Goal: Task Accomplishment & Management: Complete application form

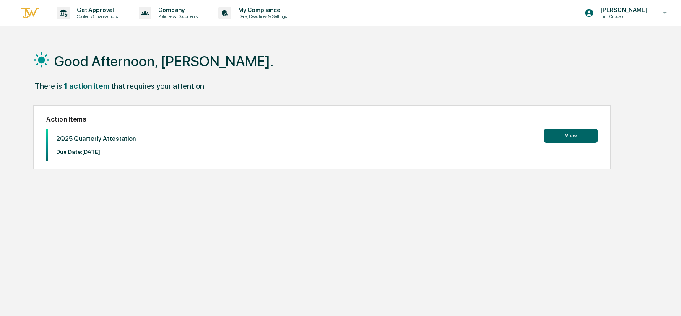
click at [565, 135] on button "View" at bounding box center [571, 136] width 54 height 14
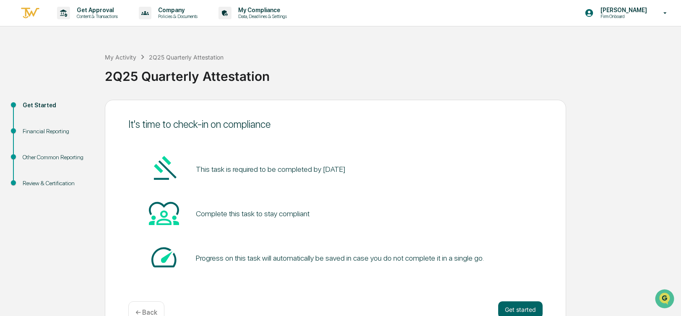
scroll to position [22, 0]
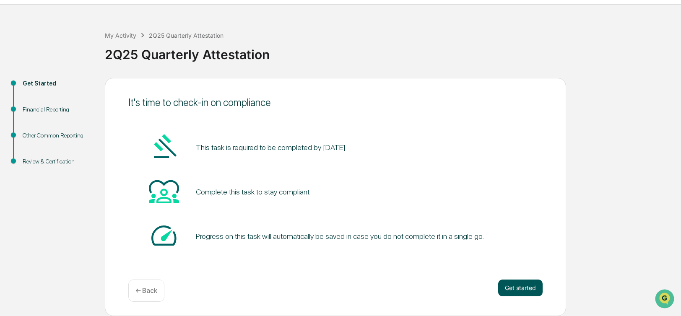
click at [520, 287] on button "Get started" at bounding box center [520, 288] width 44 height 17
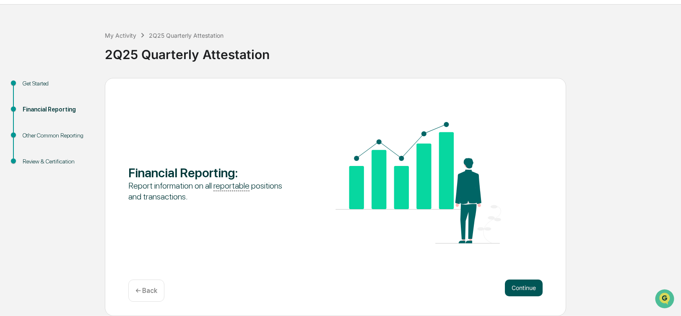
click at [524, 289] on button "Continue" at bounding box center [524, 288] width 38 height 17
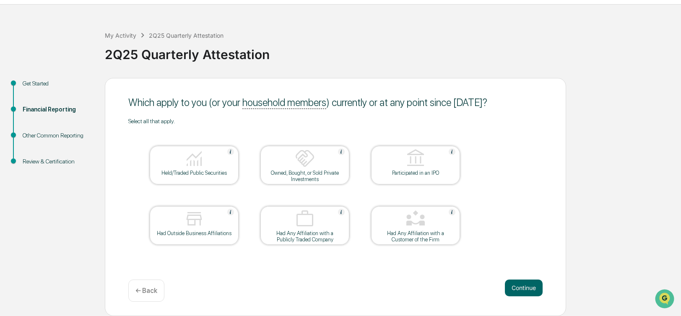
click at [171, 178] on div "Held/Traded Public Securities" at bounding box center [194, 165] width 89 height 39
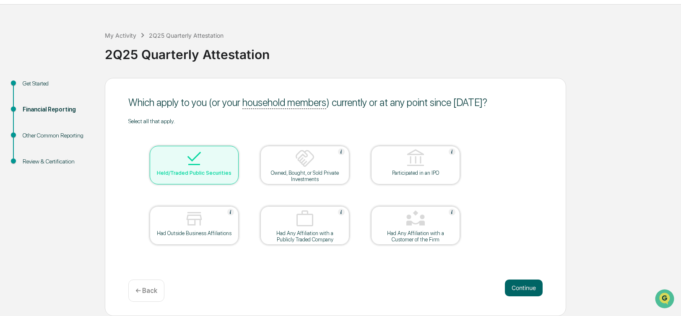
click at [188, 235] on div "Had Outside Business Affiliations" at bounding box center [195, 233] width 76 height 6
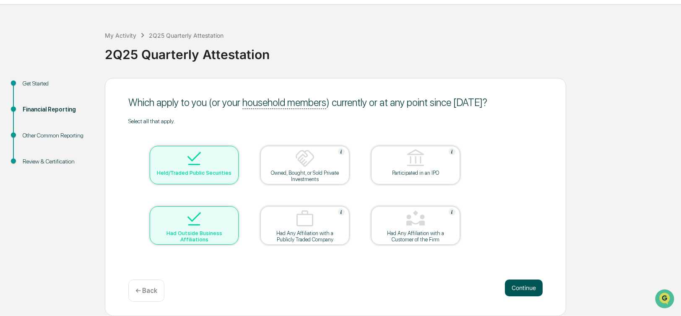
click at [526, 285] on button "Continue" at bounding box center [524, 288] width 38 height 17
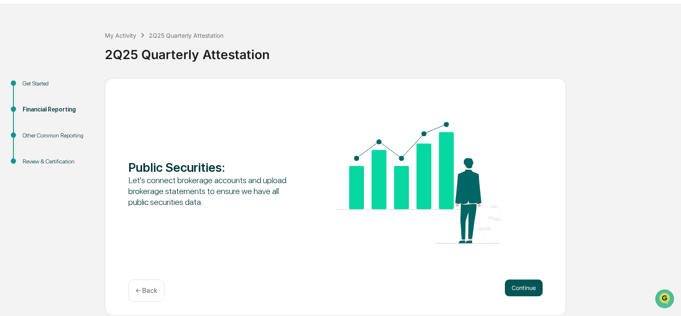
click at [522, 286] on button "Continue" at bounding box center [524, 288] width 38 height 17
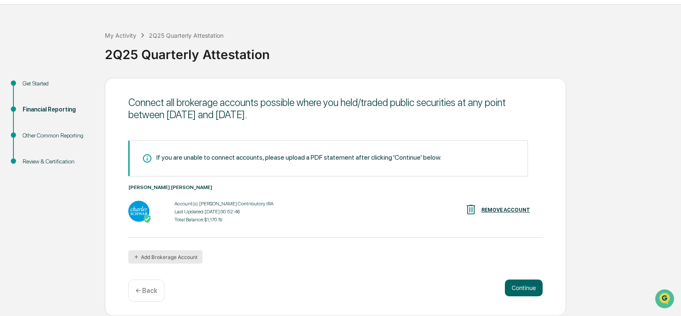
click at [169, 261] on button "Add Brokerage Account" at bounding box center [165, 257] width 74 height 13
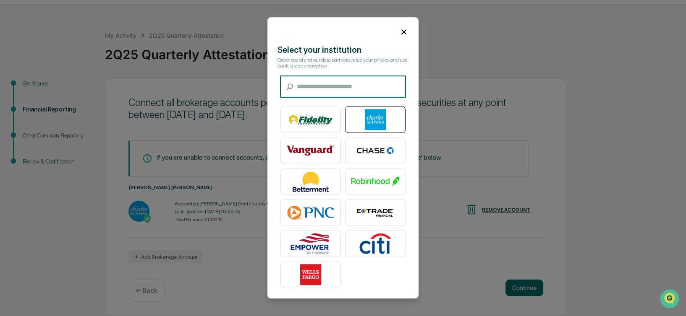
click at [381, 117] on img at bounding box center [375, 120] width 48 height 21
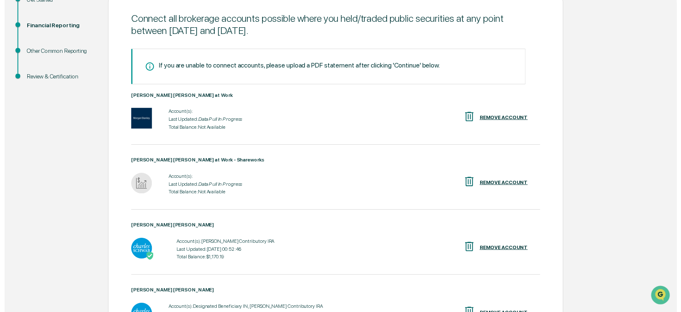
scroll to position [190, 0]
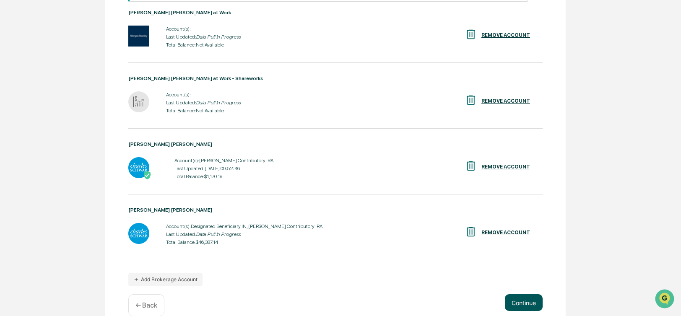
click at [528, 299] on button "Continue" at bounding box center [524, 303] width 38 height 17
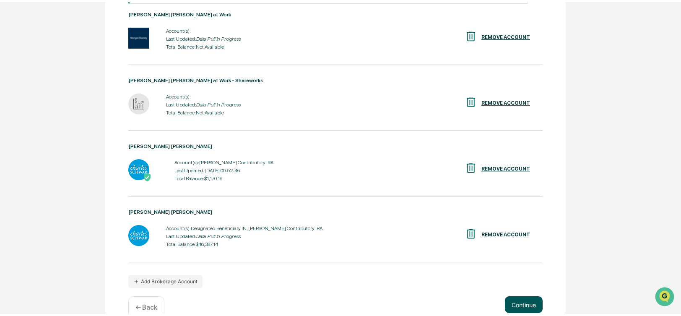
scroll to position [22, 0]
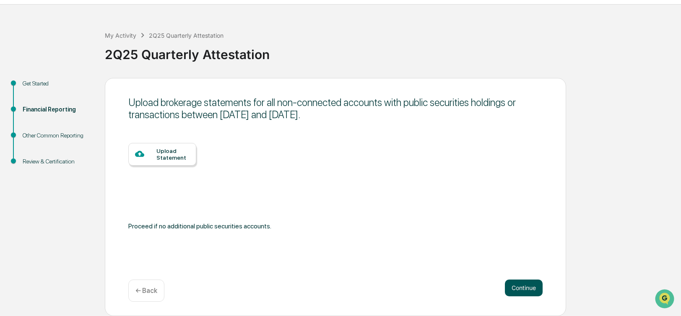
click at [527, 290] on button "Continue" at bounding box center [524, 288] width 38 height 17
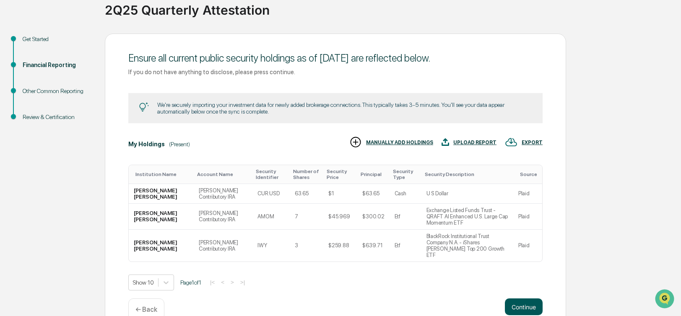
click at [525, 299] on button "Continue" at bounding box center [524, 307] width 38 height 17
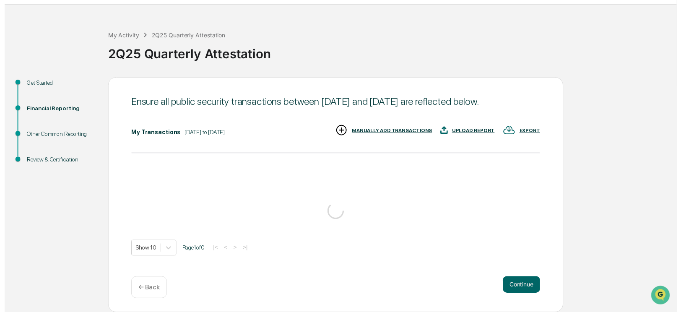
scroll to position [34, 0]
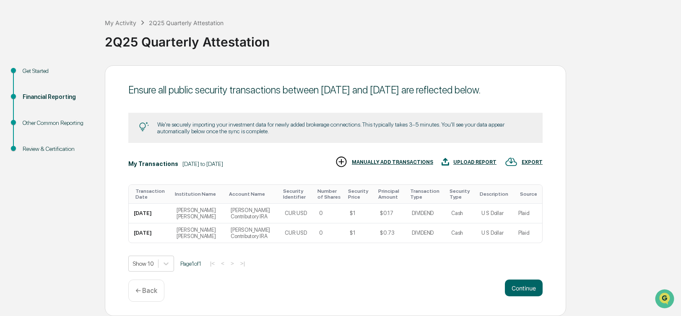
click at [525, 292] on button "Continue" at bounding box center [524, 288] width 38 height 17
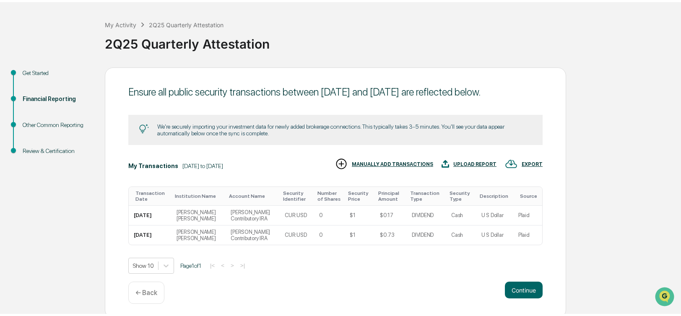
scroll to position [22, 0]
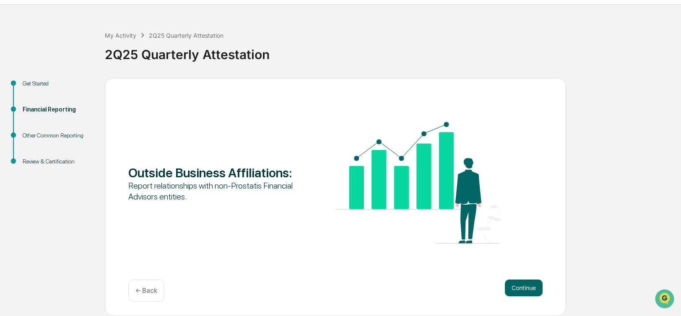
click at [525, 292] on button "Continue" at bounding box center [524, 288] width 38 height 17
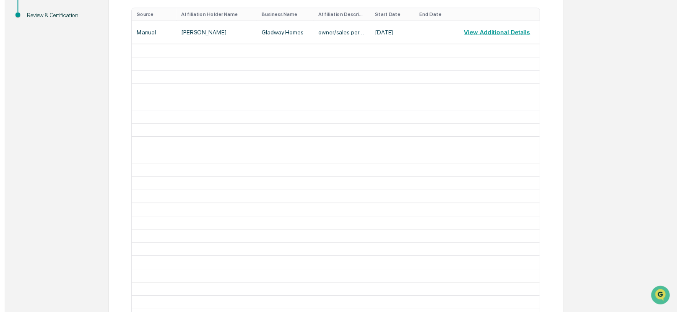
scroll to position [293, 0]
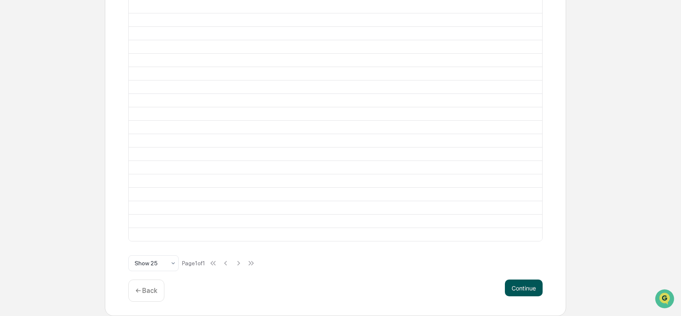
click at [539, 289] on button "Continue" at bounding box center [524, 288] width 38 height 17
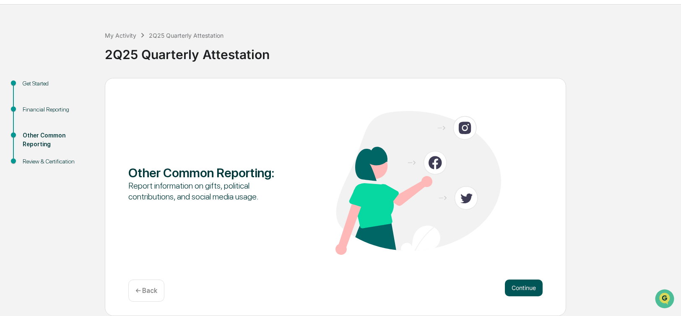
click at [527, 290] on button "Continue" at bounding box center [524, 288] width 38 height 17
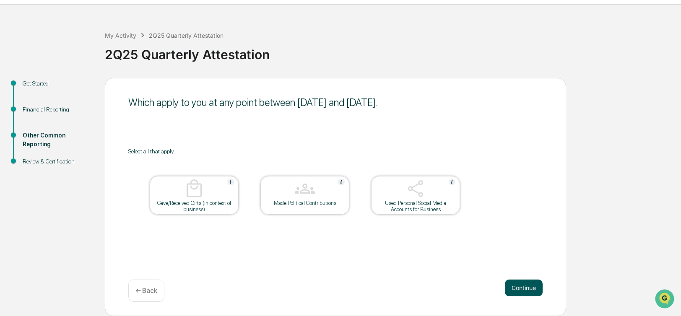
click at [517, 287] on button "Continue" at bounding box center [524, 288] width 38 height 17
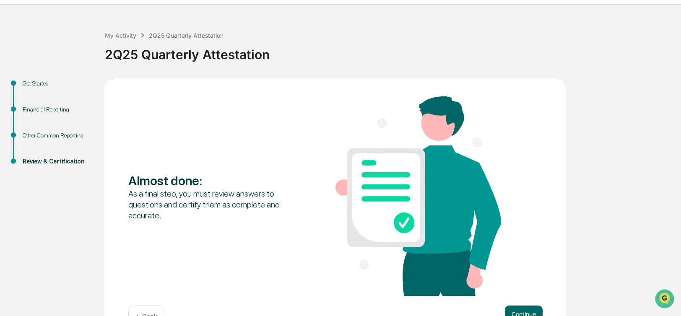
scroll to position [48, 0]
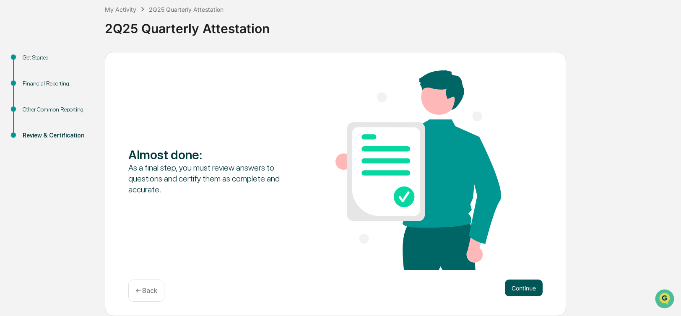
click at [522, 289] on button "Continue" at bounding box center [524, 288] width 38 height 17
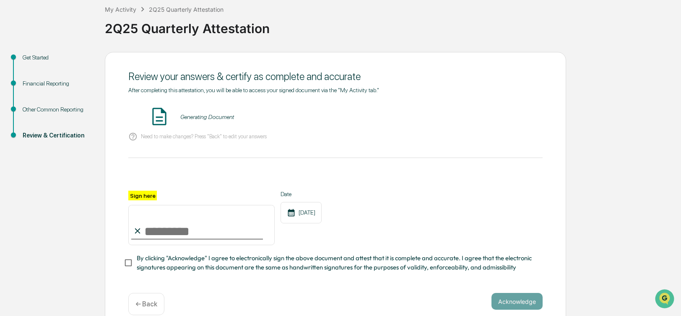
scroll to position [64, 0]
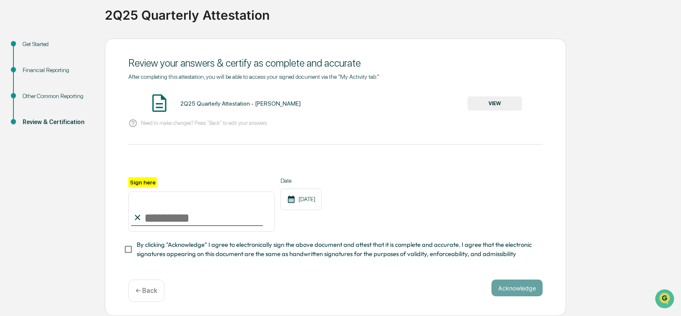
click at [161, 219] on input "Sign here" at bounding box center [201, 212] width 146 height 40
type input "**********"
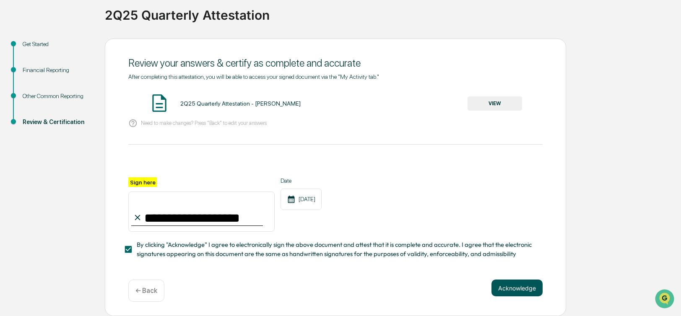
click at [515, 288] on button "Acknowledge" at bounding box center [517, 288] width 51 height 17
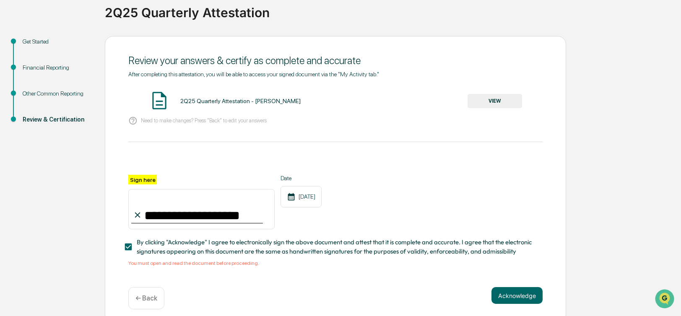
click at [500, 110] on div "2Q25 Quarterly Attestation - [PERSON_NAME] VIEW" at bounding box center [335, 101] width 415 height 22
click at [501, 107] on button "VIEW" at bounding box center [495, 101] width 55 height 14
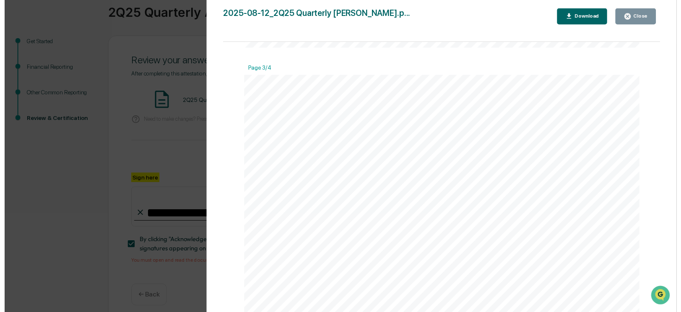
scroll to position [1385, 0]
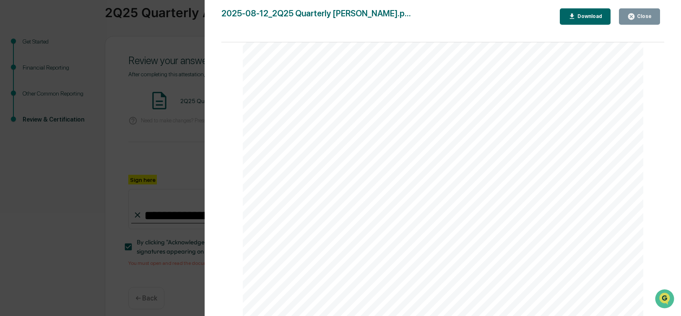
click at [638, 16] on div "Close" at bounding box center [644, 16] width 16 height 6
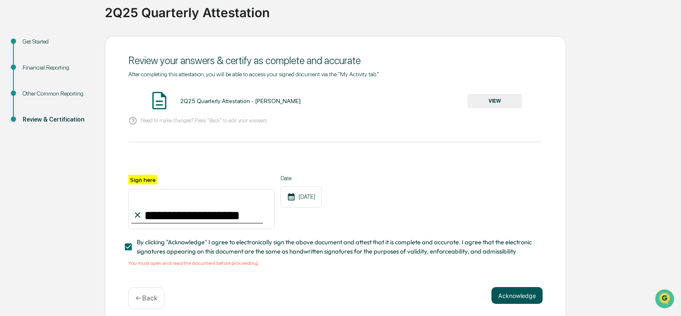
click at [509, 297] on button "Acknowledge" at bounding box center [517, 295] width 51 height 17
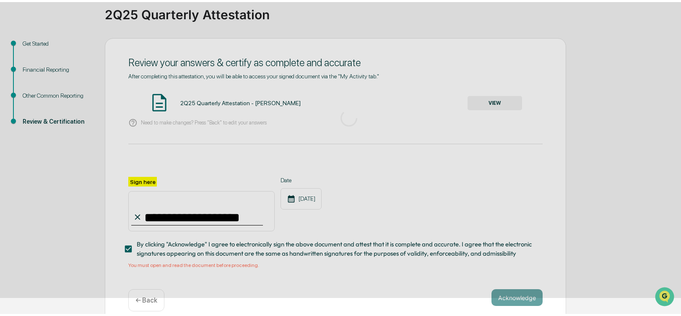
scroll to position [22, 0]
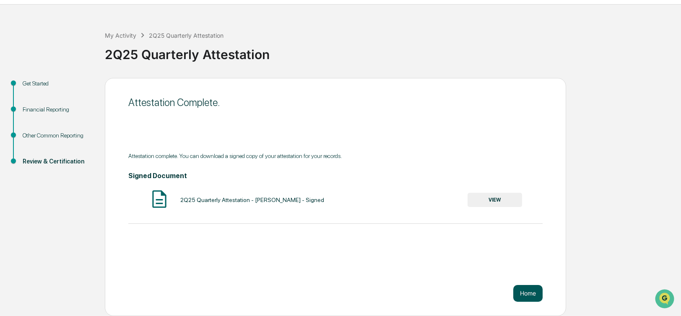
click at [528, 290] on button "Home" at bounding box center [528, 293] width 29 height 17
